Goal: Navigation & Orientation: Understand site structure

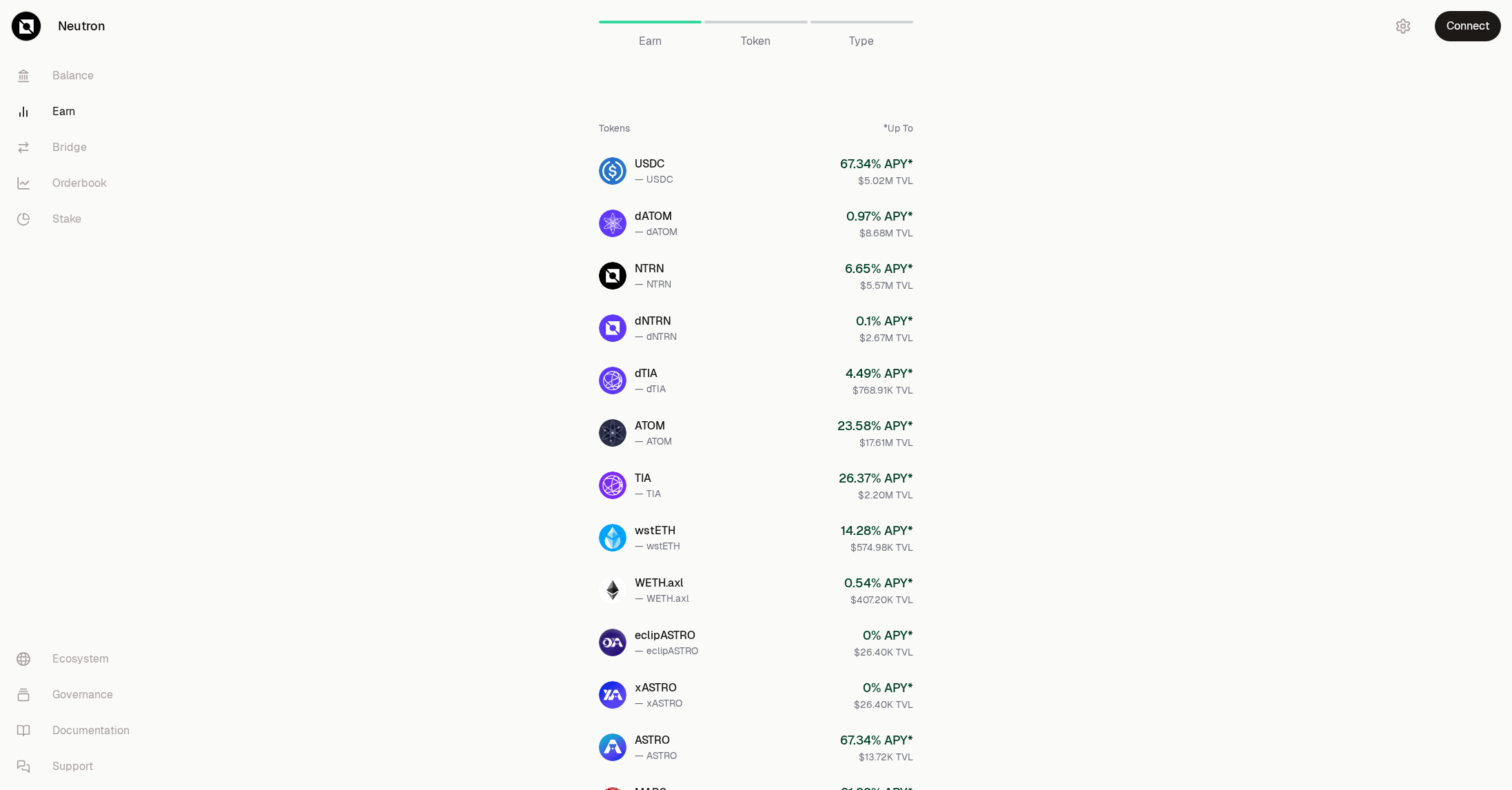
click at [68, 102] on link "Earn" at bounding box center [77, 111] width 143 height 36
click at [752, 39] on span "Token" at bounding box center [755, 41] width 30 height 16
click at [75, 183] on link "Orderbook" at bounding box center [77, 183] width 143 height 36
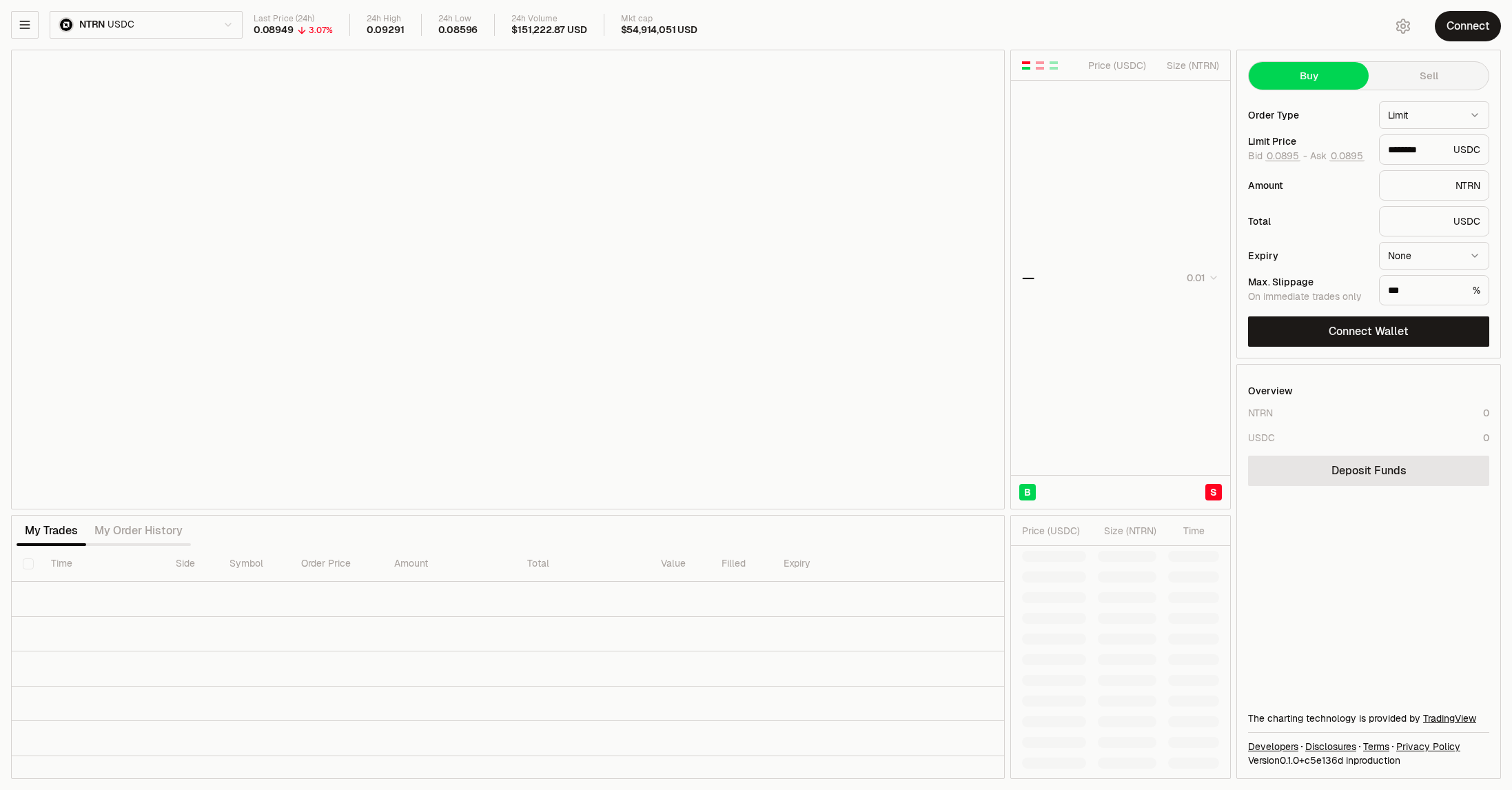
type input "********"
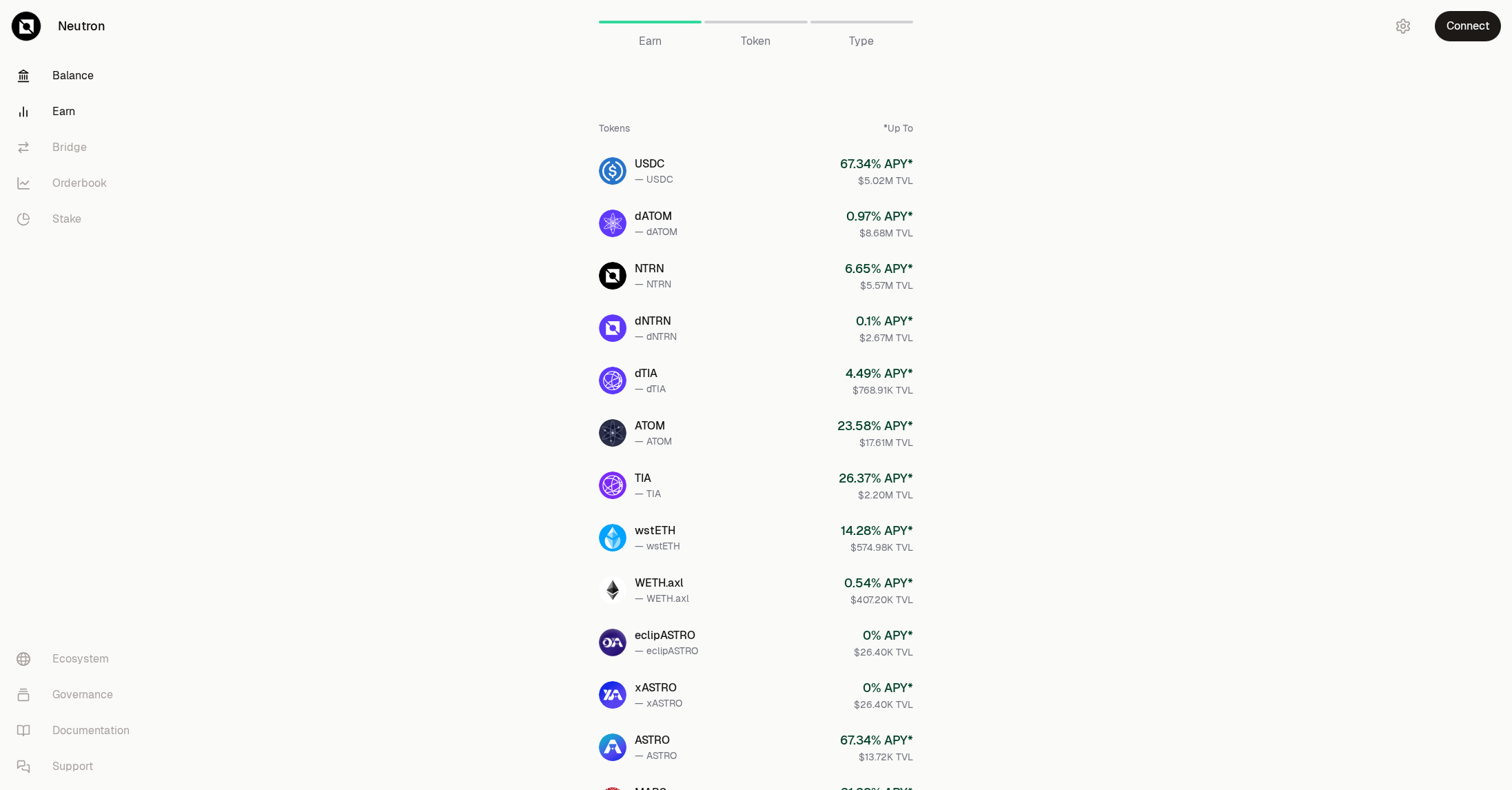
click at [67, 73] on link "Balance" at bounding box center [77, 75] width 143 height 36
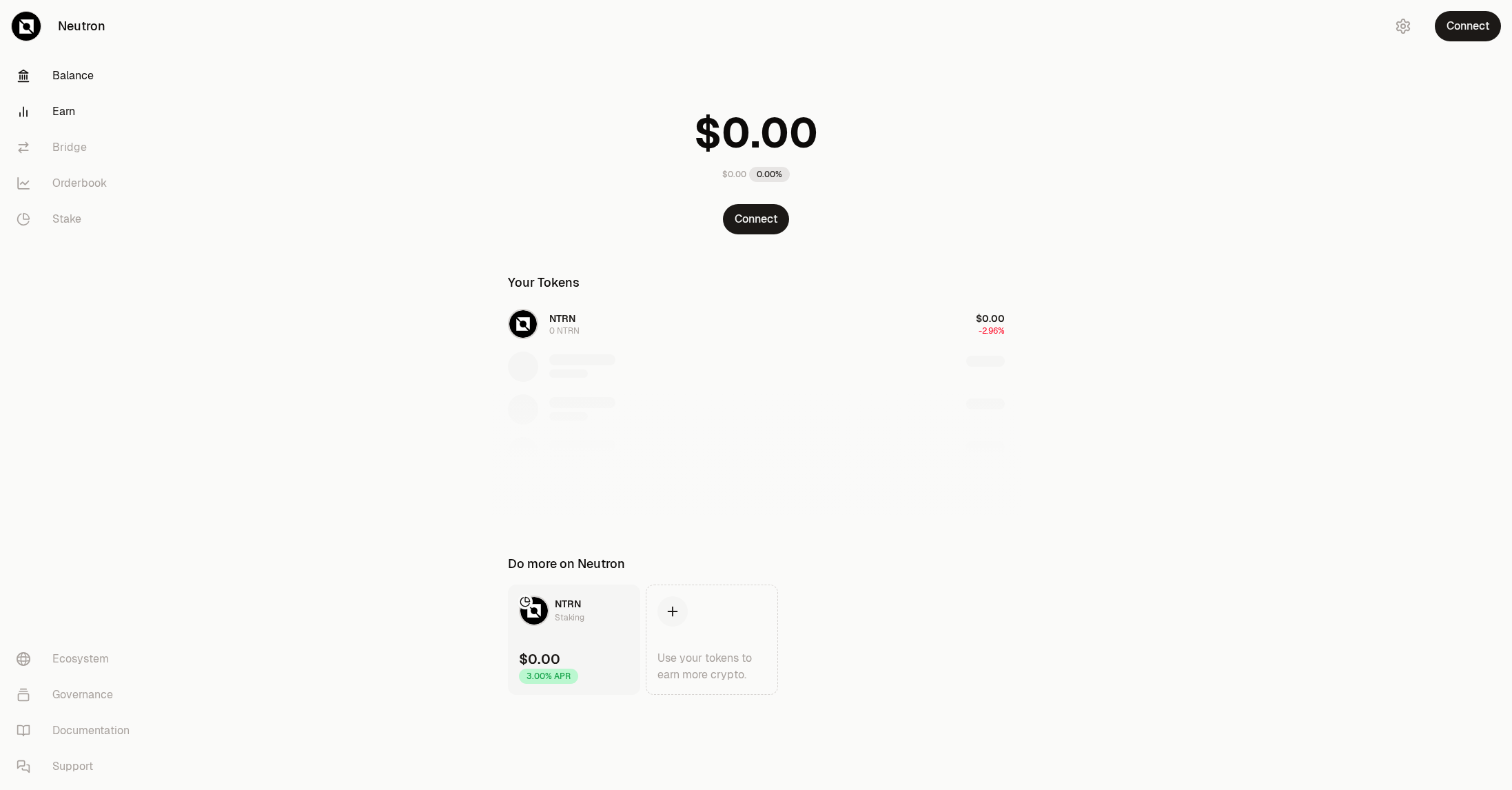
click at [73, 117] on link "Earn" at bounding box center [77, 111] width 143 height 36
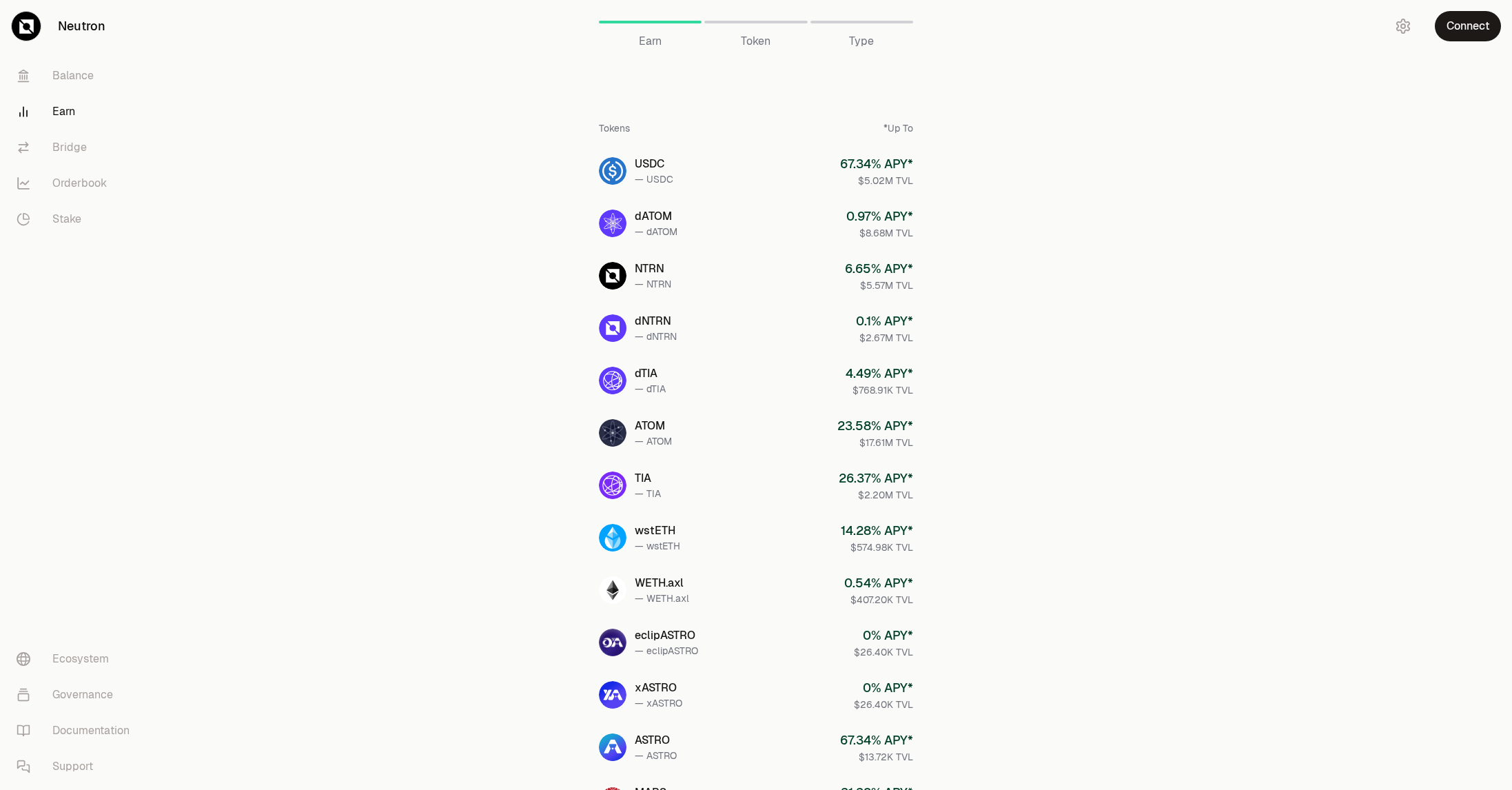
click at [68, 117] on link "Earn" at bounding box center [77, 111] width 143 height 36
click at [742, 44] on span "Token" at bounding box center [755, 41] width 30 height 16
click at [756, 44] on span "Token" at bounding box center [755, 41] width 30 height 16
click at [862, 39] on span "Type" at bounding box center [861, 41] width 25 height 16
click at [656, 39] on span "Earn" at bounding box center [650, 41] width 23 height 16
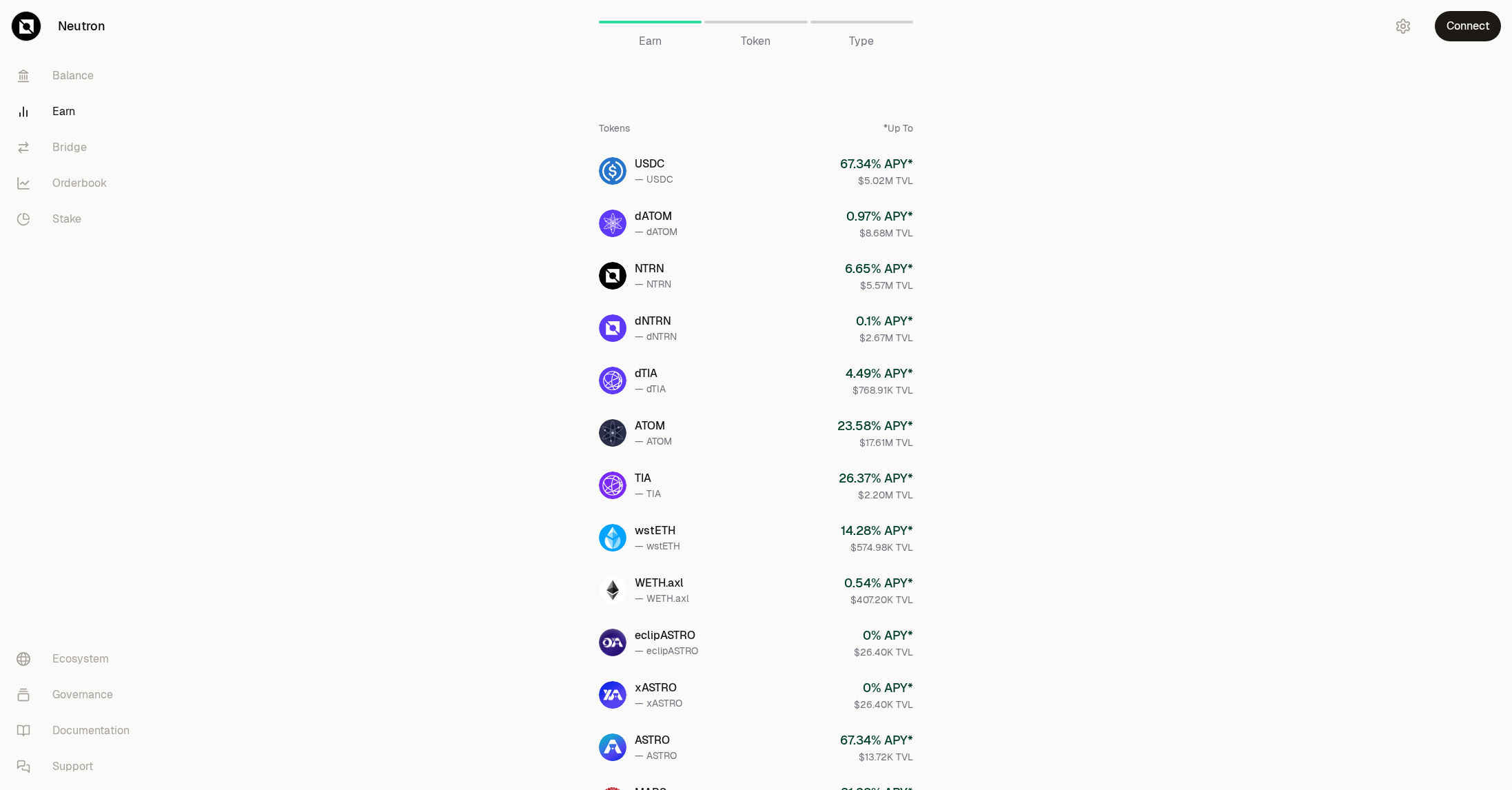
click at [764, 38] on span "Token" at bounding box center [755, 41] width 30 height 16
click at [764, 40] on span "Token" at bounding box center [755, 41] width 30 height 16
click at [865, 45] on span "Type" at bounding box center [861, 41] width 25 height 16
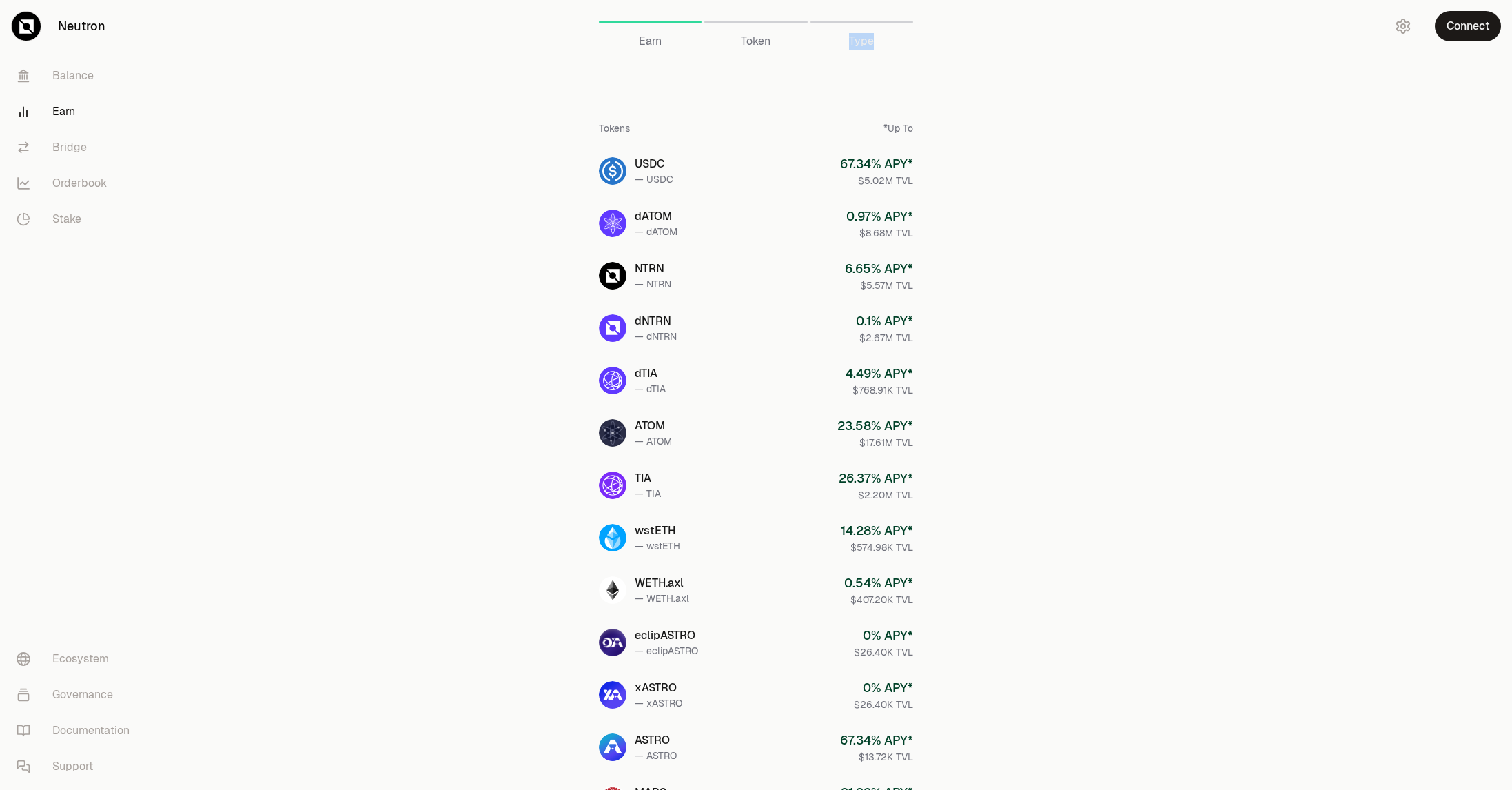
click at [691, 42] on div "Earn" at bounding box center [650, 41] width 102 height 16
click at [1325, 404] on main "Earn Earn Token Type Tokens *Up To USDC — USDC 67.34 % APY* $5.02M TVL dATOM — …" at bounding box center [833, 544] width 1358 height 1088
click at [95, 19] on link "Neutron" at bounding box center [77, 26] width 154 height 52
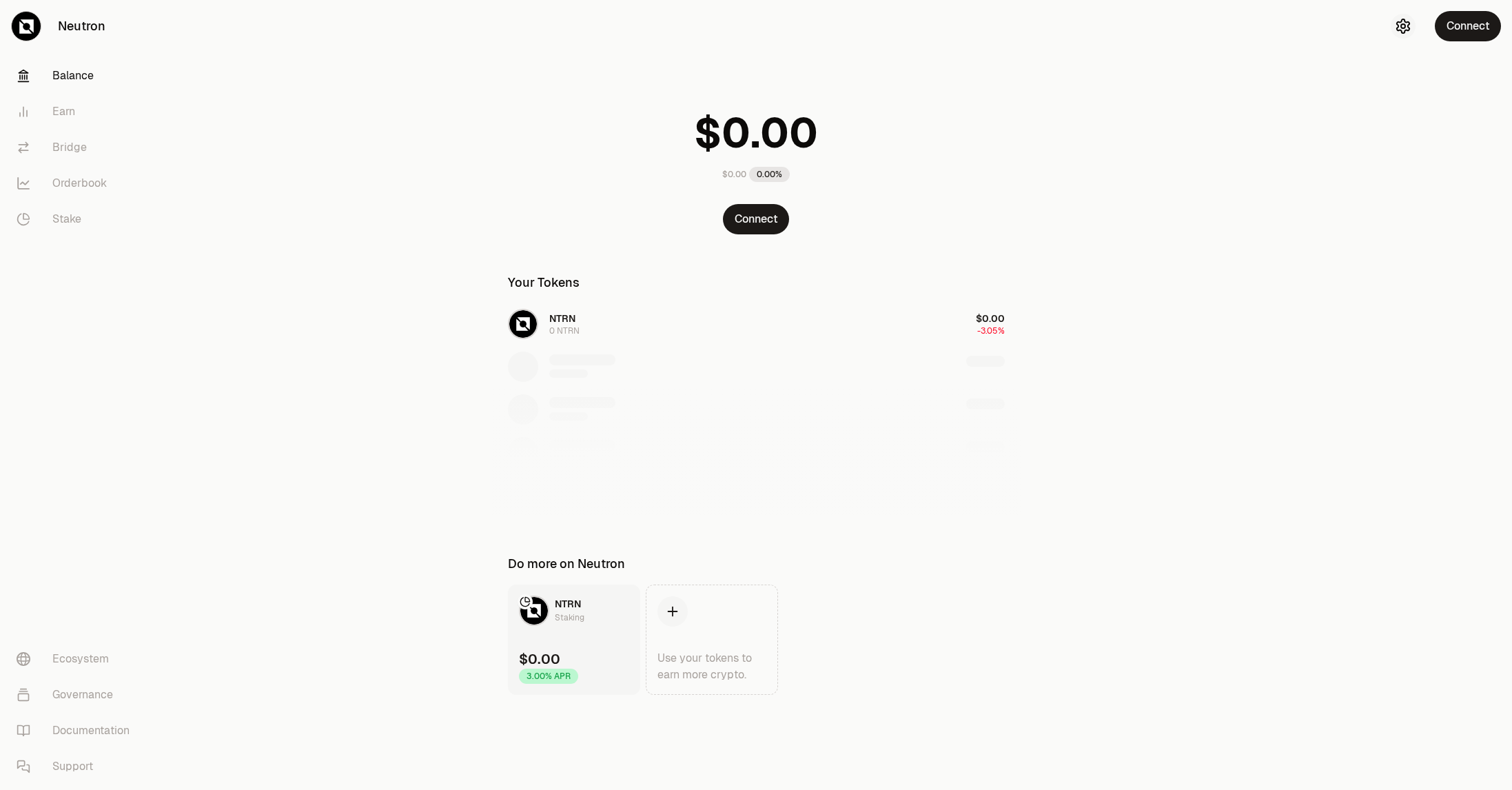
click at [1406, 30] on icon "button" at bounding box center [1402, 26] width 13 height 14
click at [1451, 117] on html "Neutron Balance Earn Bridge Orderbook Stake Ecosystem Governance Documentation …" at bounding box center [756, 395] width 1512 height 790
click at [1382, 190] on div "Dark" at bounding box center [1417, 182] width 126 height 28
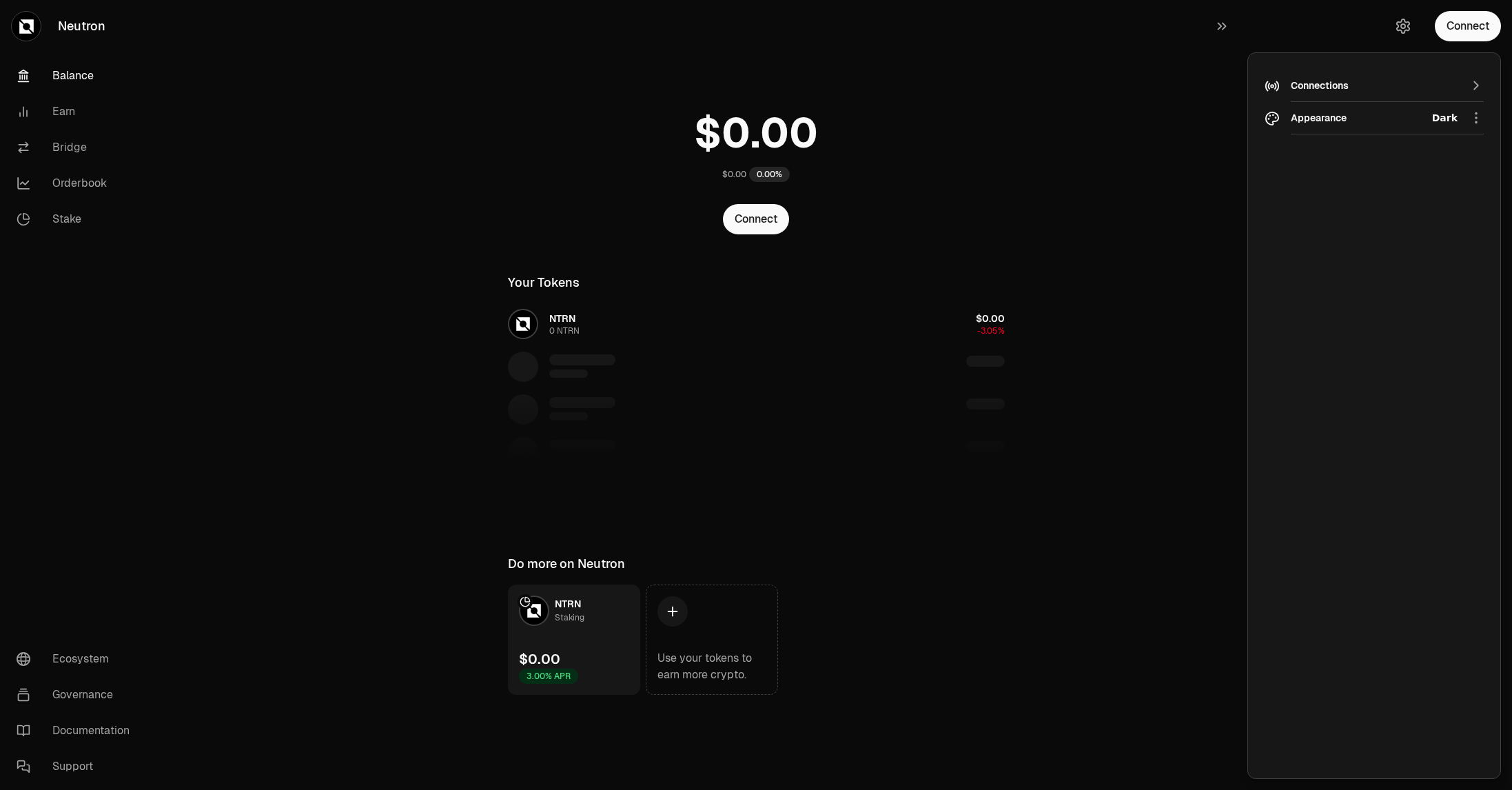
click at [1125, 273] on main "$0.00 0.00% Connect Your Tokens NTRN 0 NTRN $0.00 -3.05% Do more on Neutron NTR…" at bounding box center [833, 375] width 1358 height 749
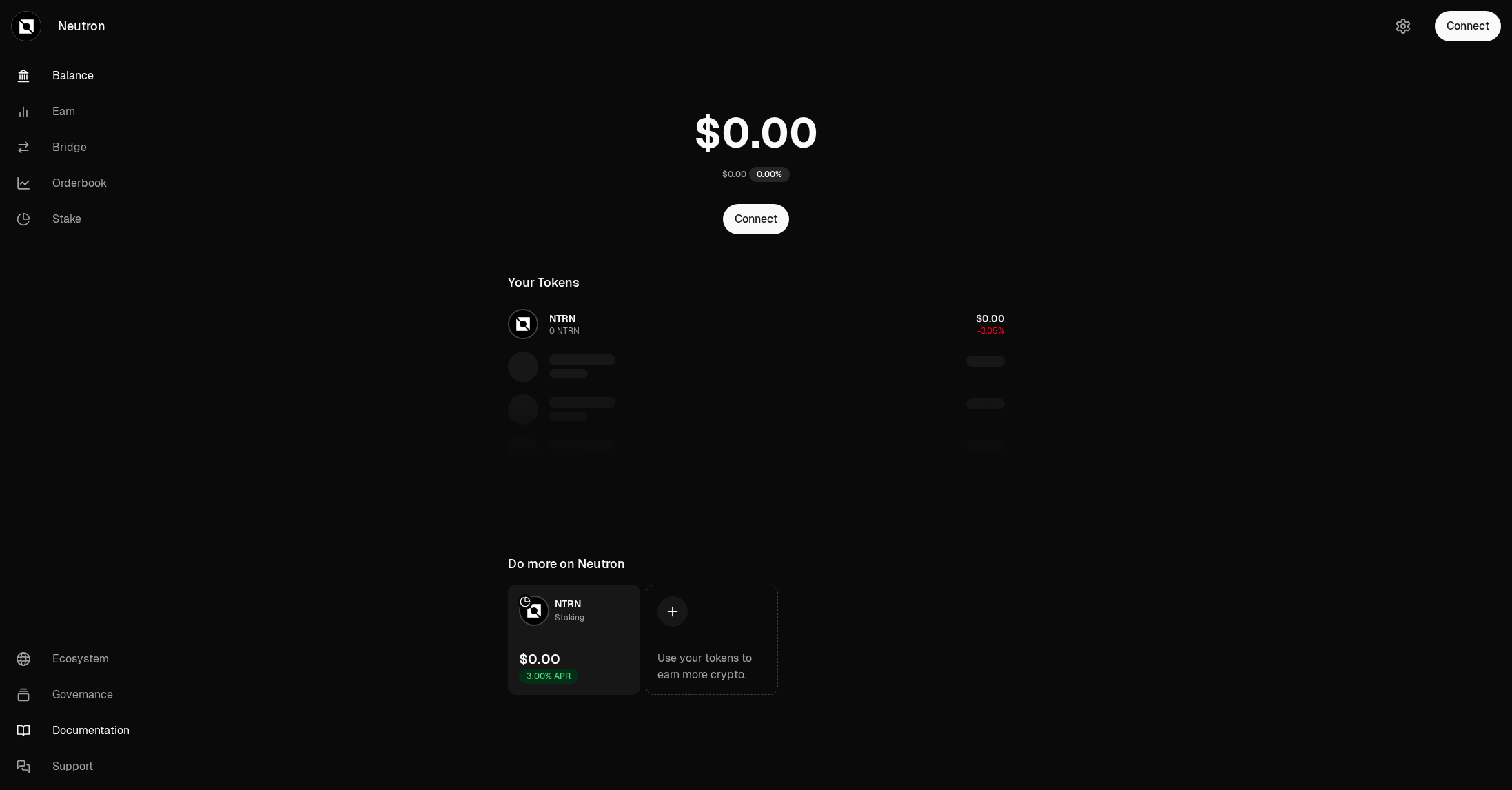
click at [99, 725] on link "Documentation" at bounding box center [77, 730] width 143 height 36
click at [87, 765] on link "Support" at bounding box center [77, 766] width 143 height 36
click at [89, 693] on link "Governance" at bounding box center [77, 694] width 143 height 36
click at [54, 661] on link "Ecosystem" at bounding box center [77, 659] width 143 height 36
